Goal: Task Accomplishment & Management: Manage account settings

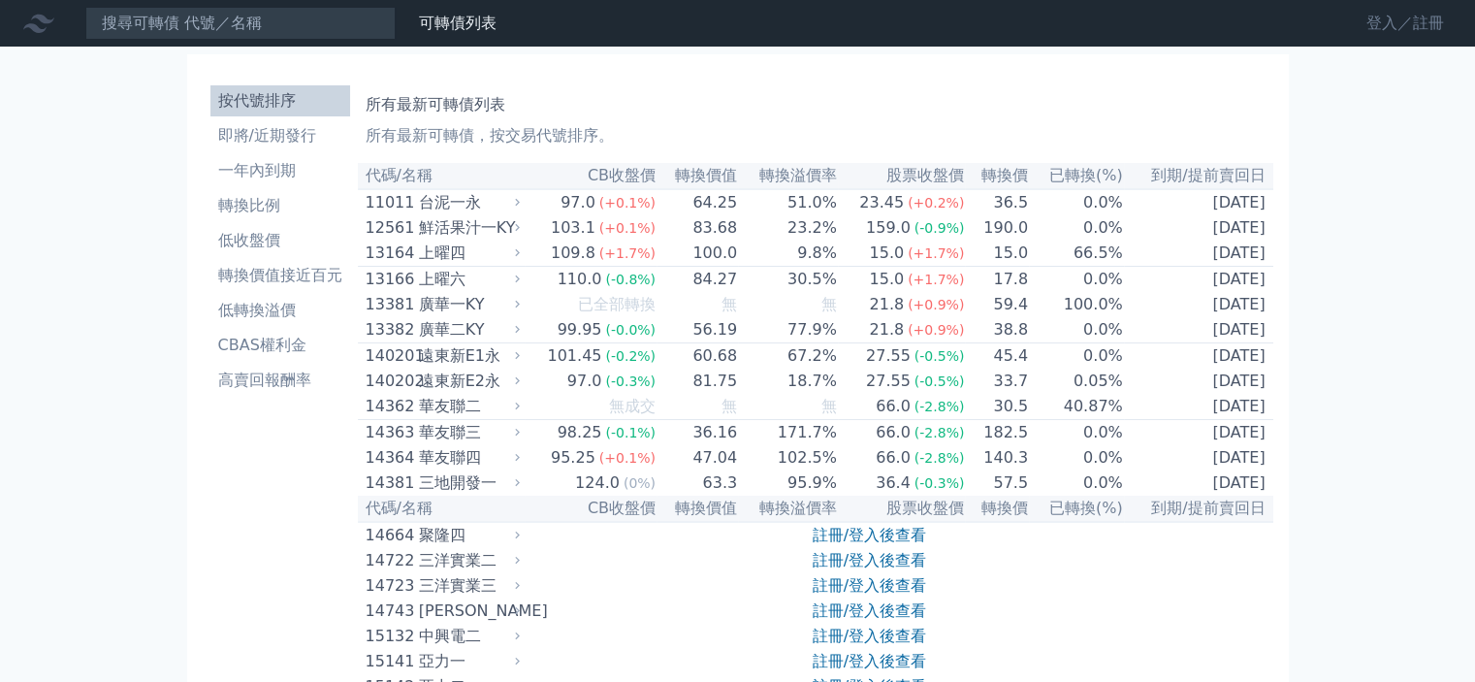
click at [1455, 15] on link "登入／註冊" at bounding box center [1405, 23] width 109 height 31
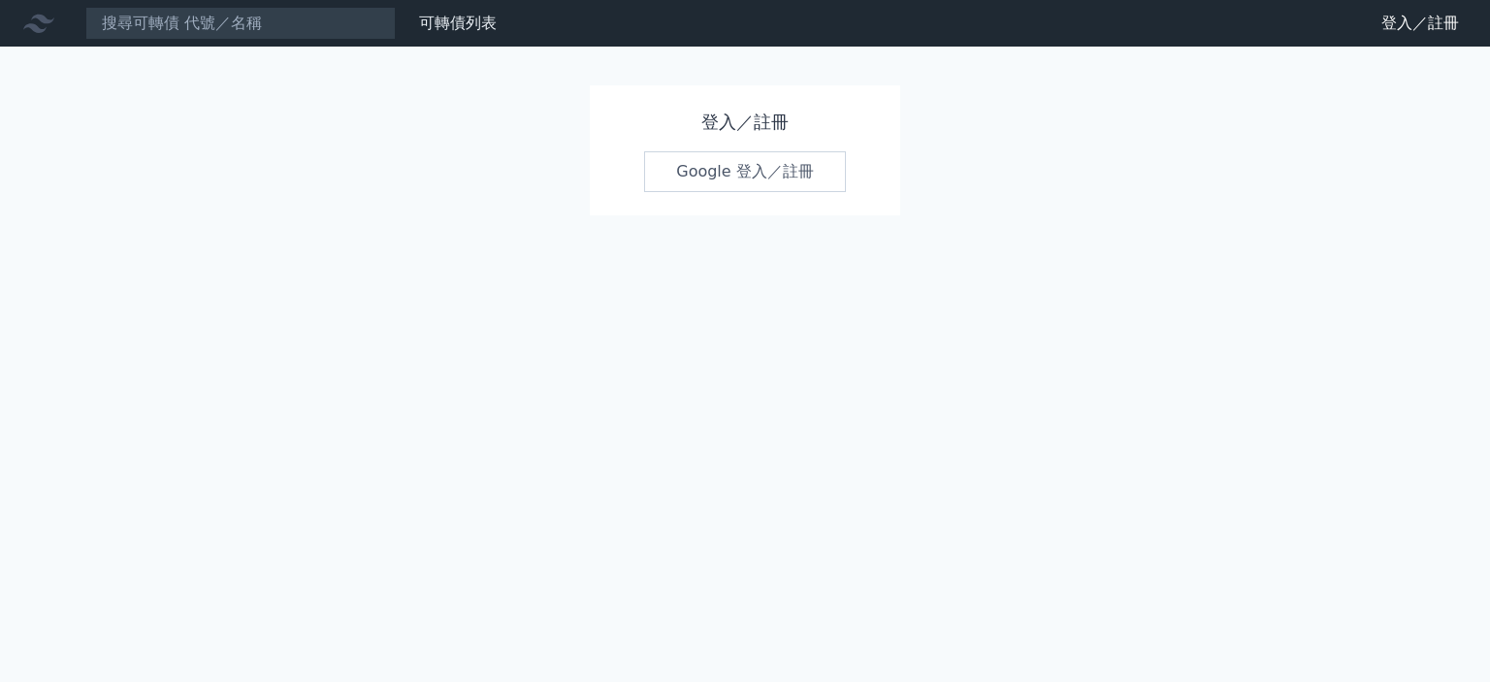
click at [787, 180] on link "Google 登入／註冊" at bounding box center [745, 171] width 202 height 41
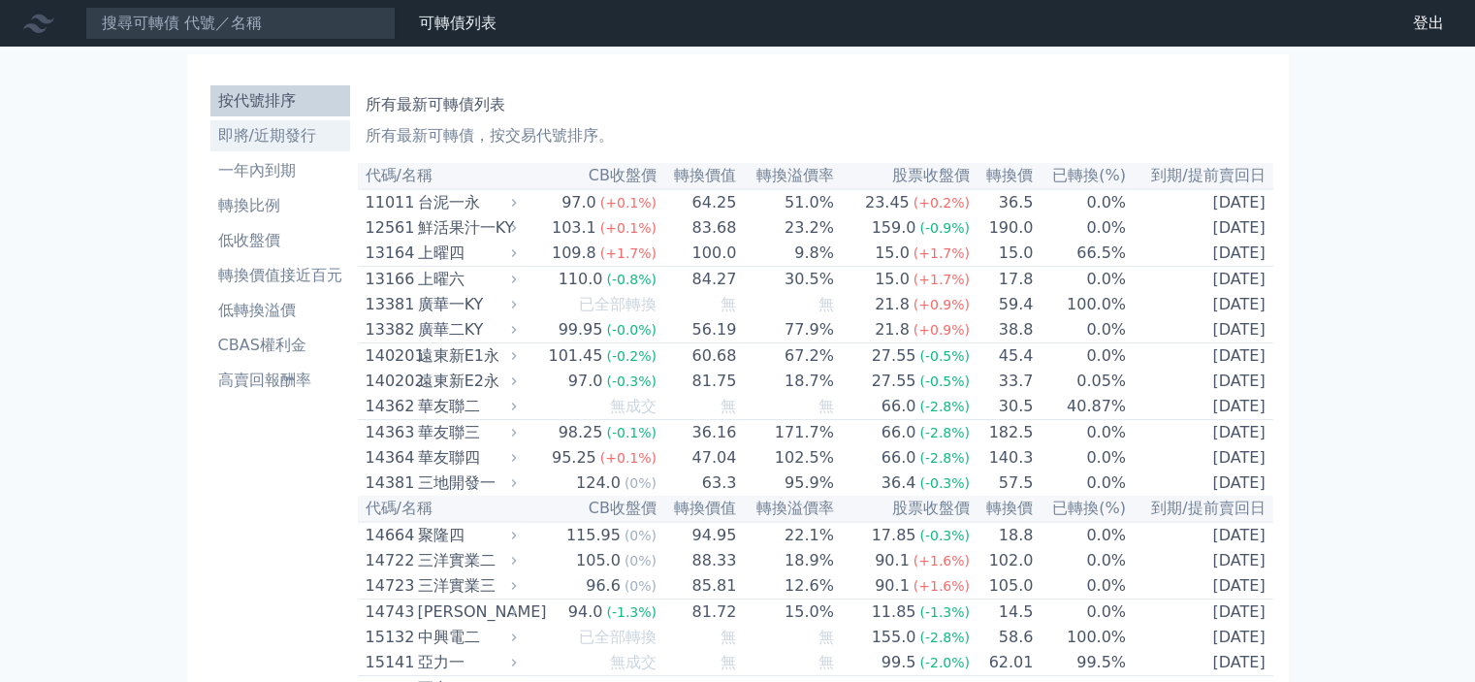
click at [251, 129] on li "即將/近期發行" at bounding box center [280, 135] width 140 height 23
